Goal: Task Accomplishment & Management: Use online tool/utility

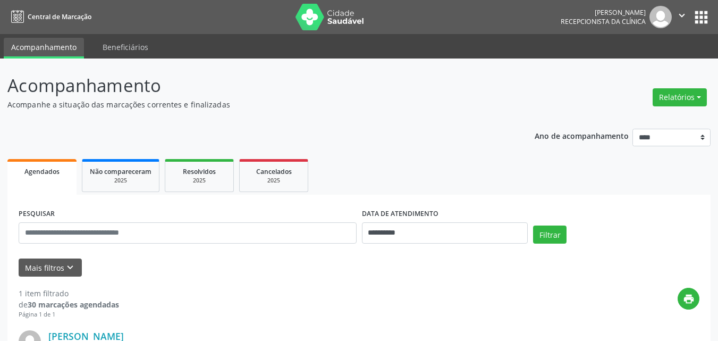
scroll to position [159, 0]
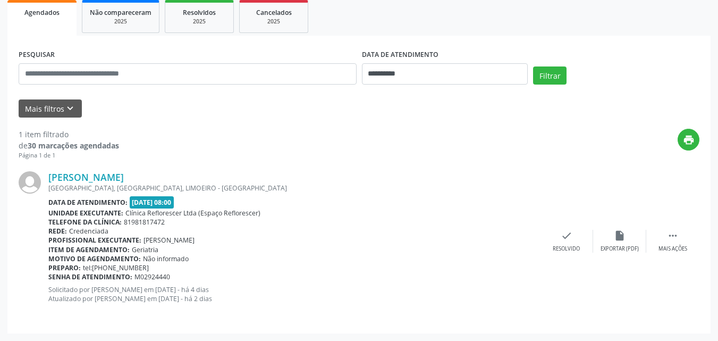
click at [474, 153] on div "print" at bounding box center [409, 144] width 581 height 31
